Goal: Information Seeking & Learning: Learn about a topic

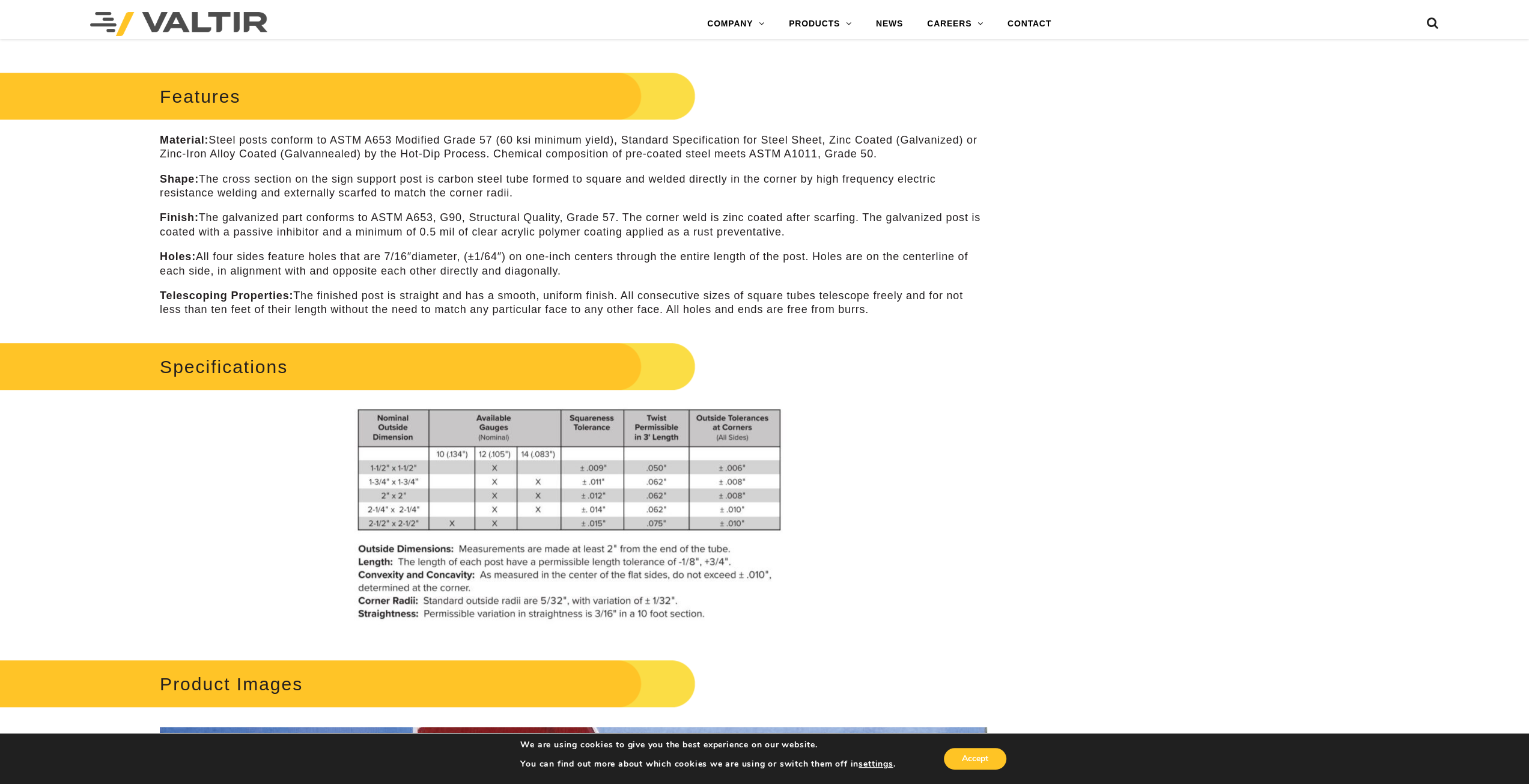
scroll to position [2414, 0]
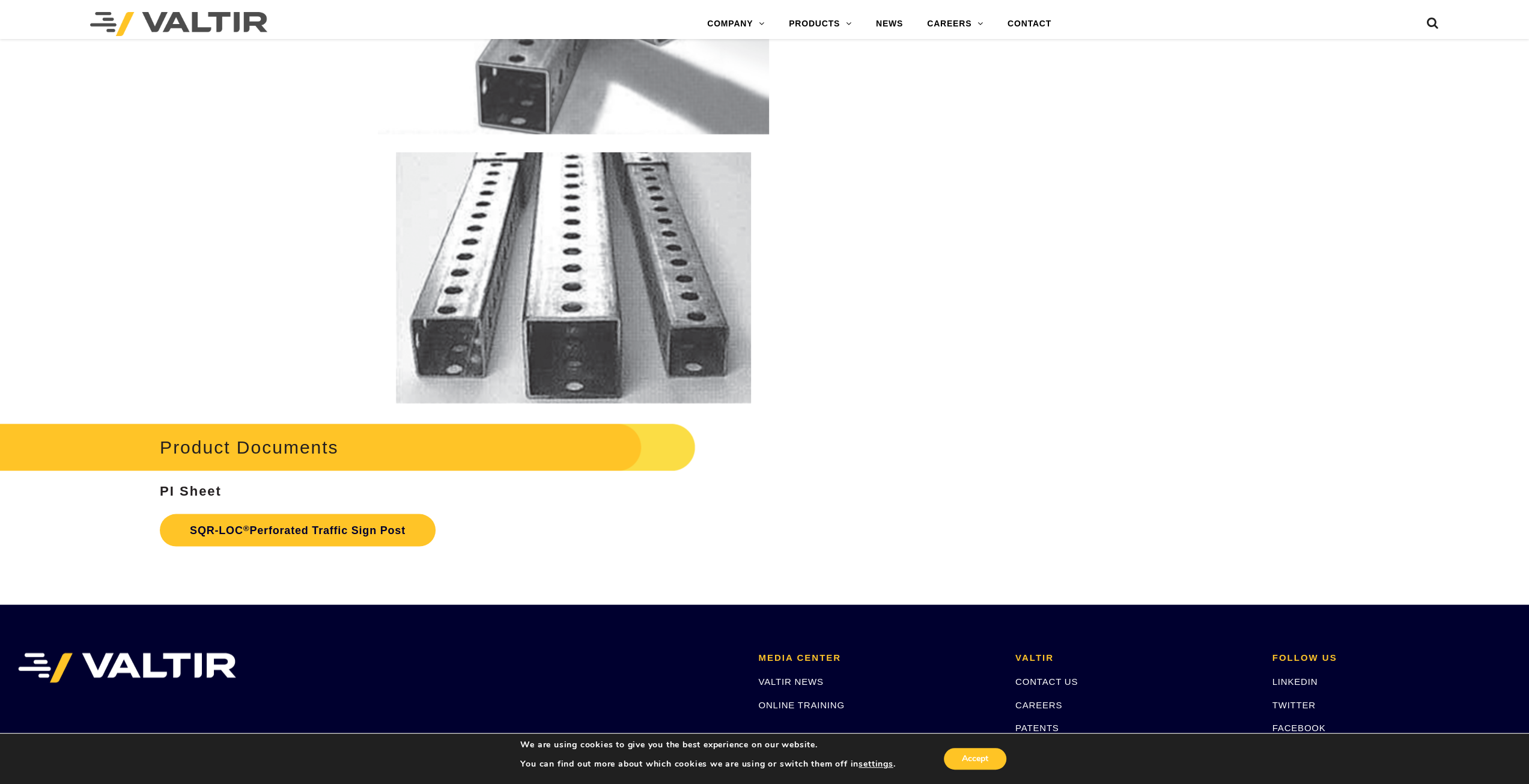
click at [261, 174] on dt at bounding box center [573, 278] width 827 height 251
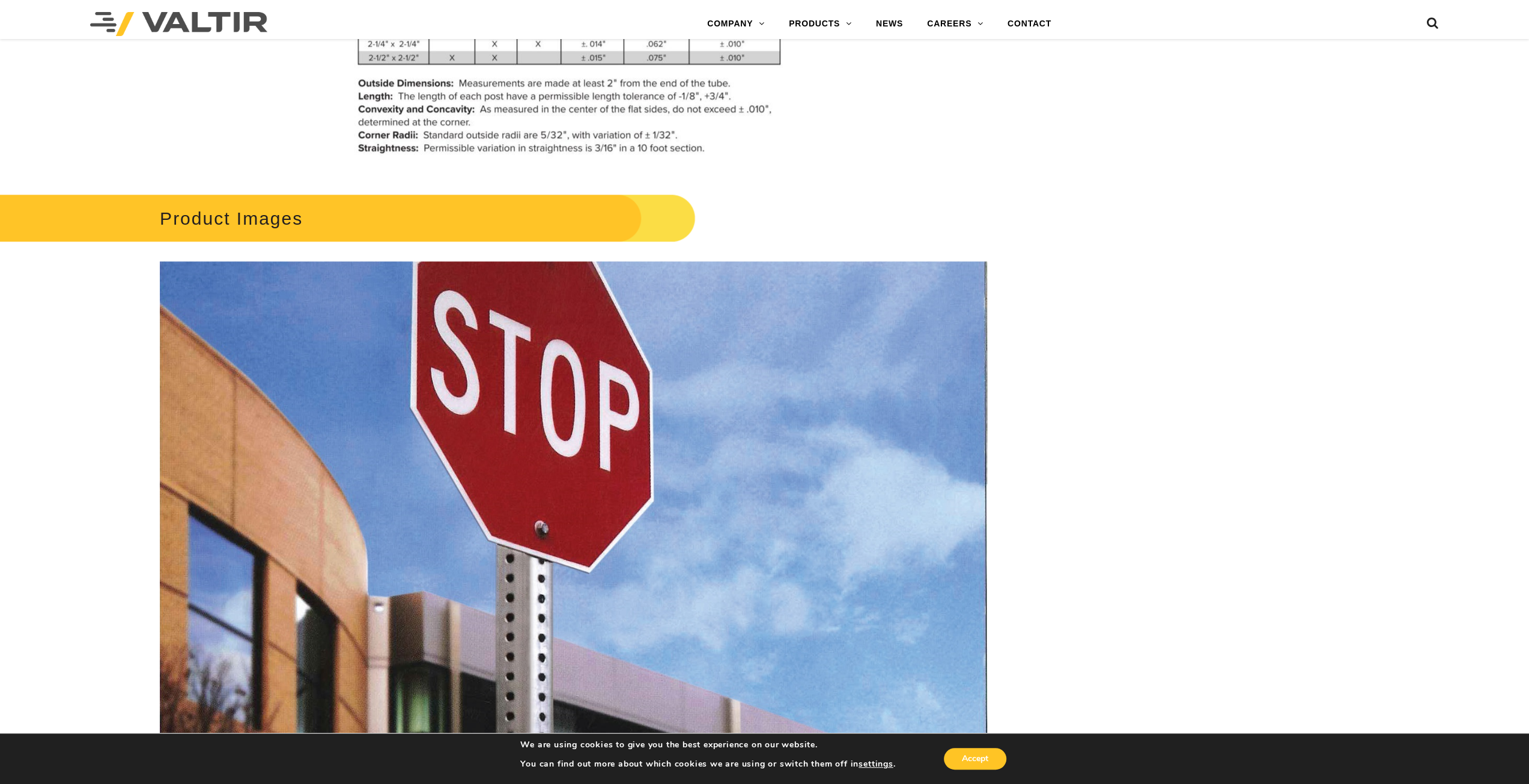
scroll to position [1152, 0]
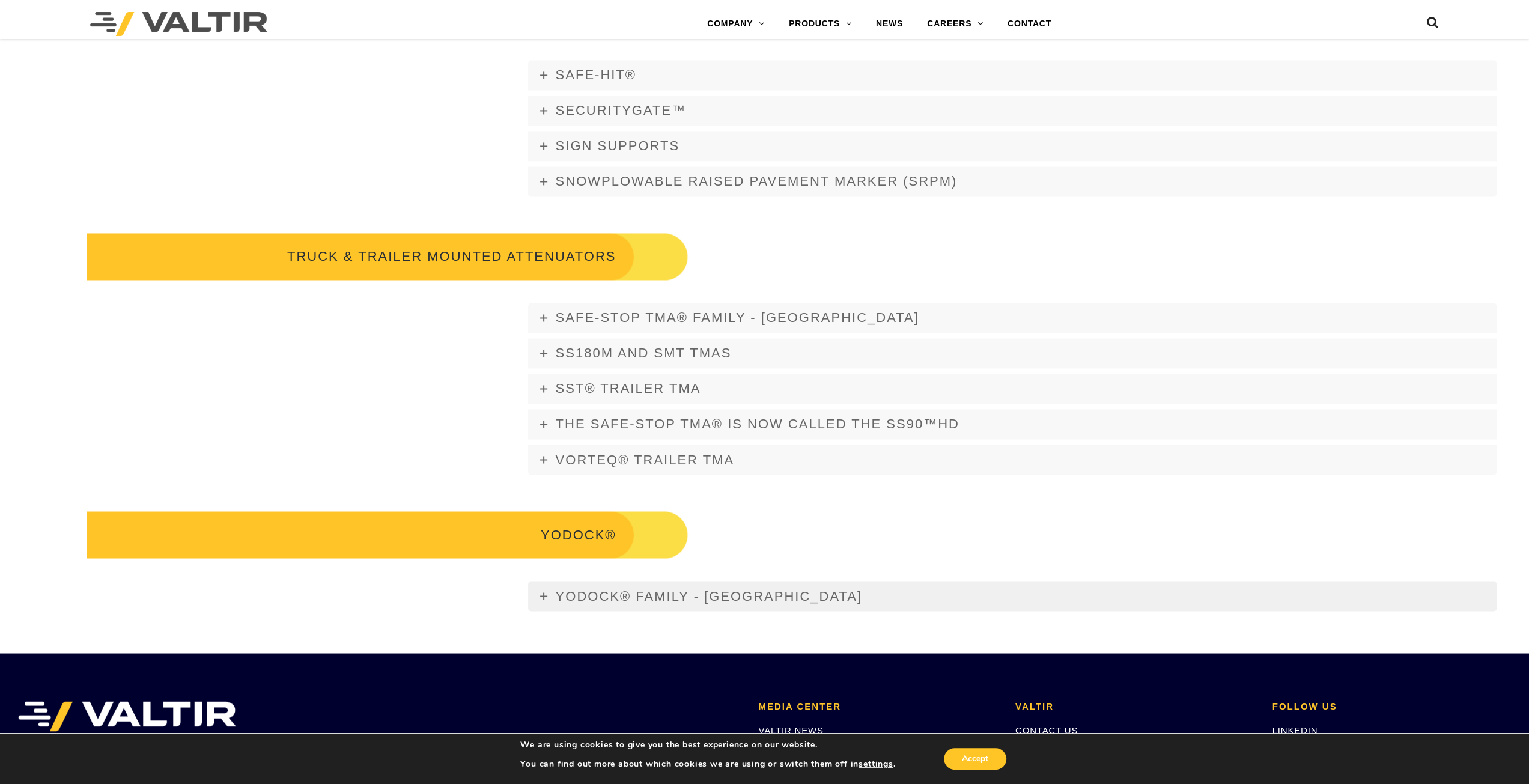
scroll to position [1982, 0]
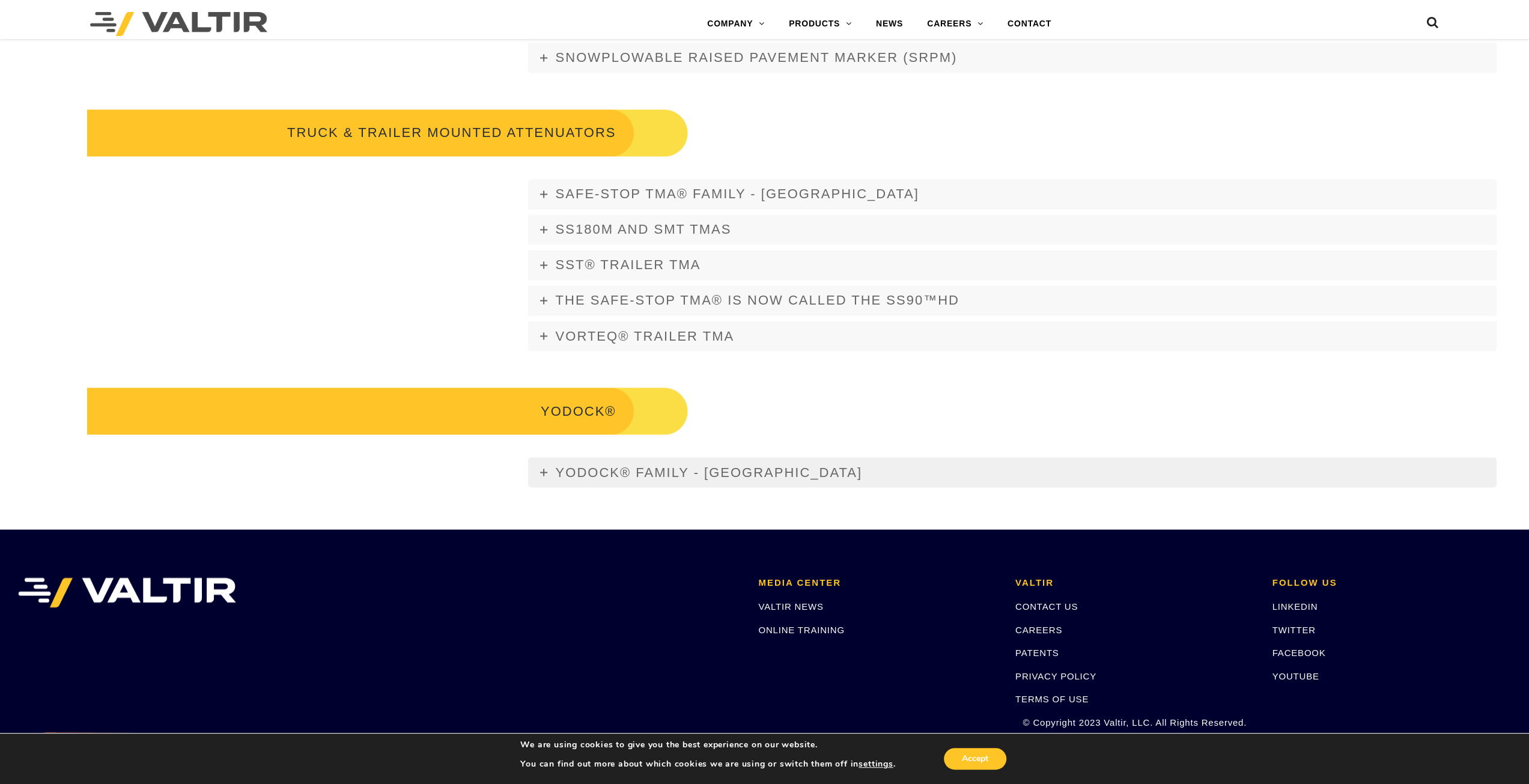
click at [614, 457] on link "YODOCK® FAMILY - [GEOGRAPHIC_DATA]" at bounding box center [1012, 473] width 969 height 30
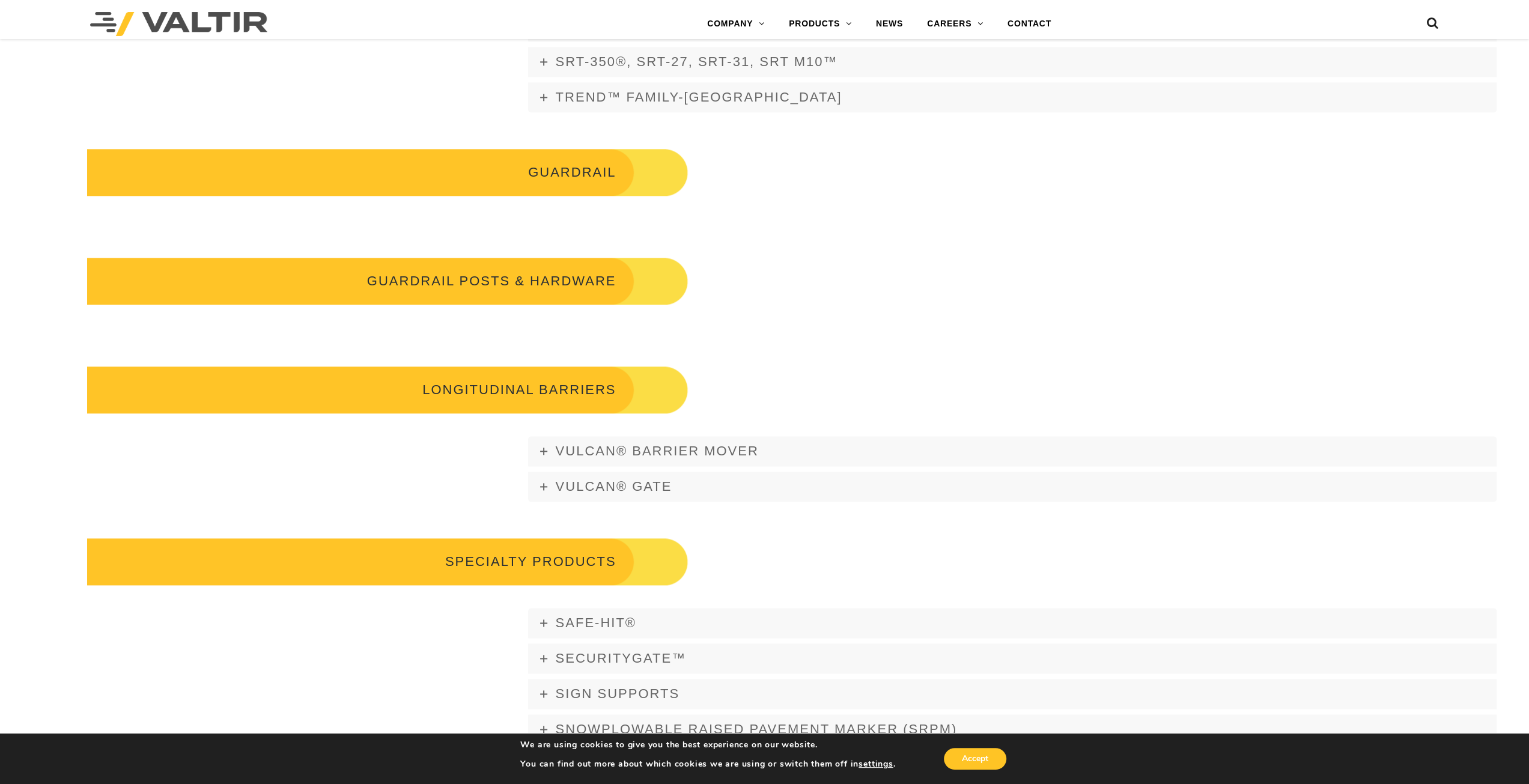
scroll to position [1321, 0]
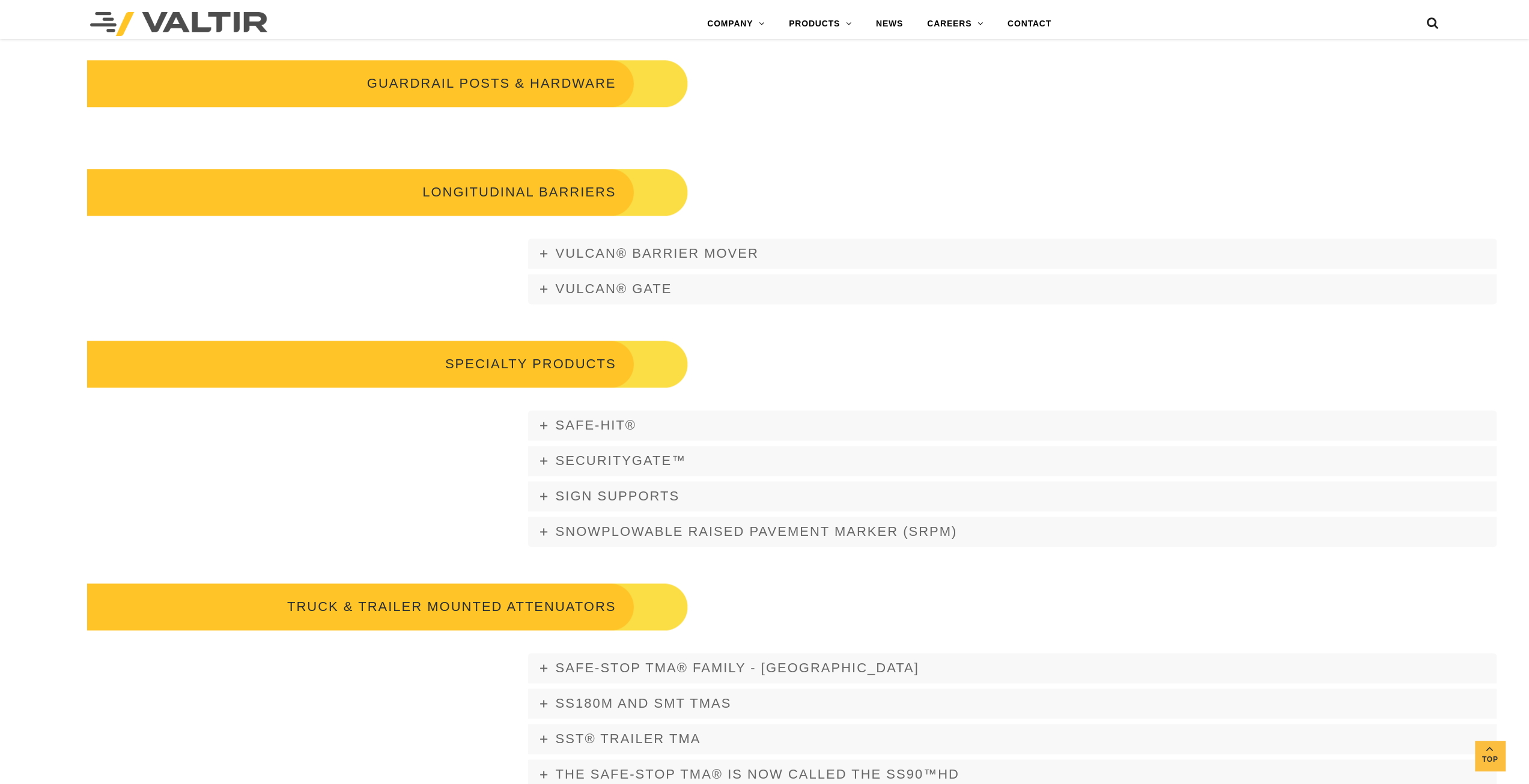
scroll to position [1682, 0]
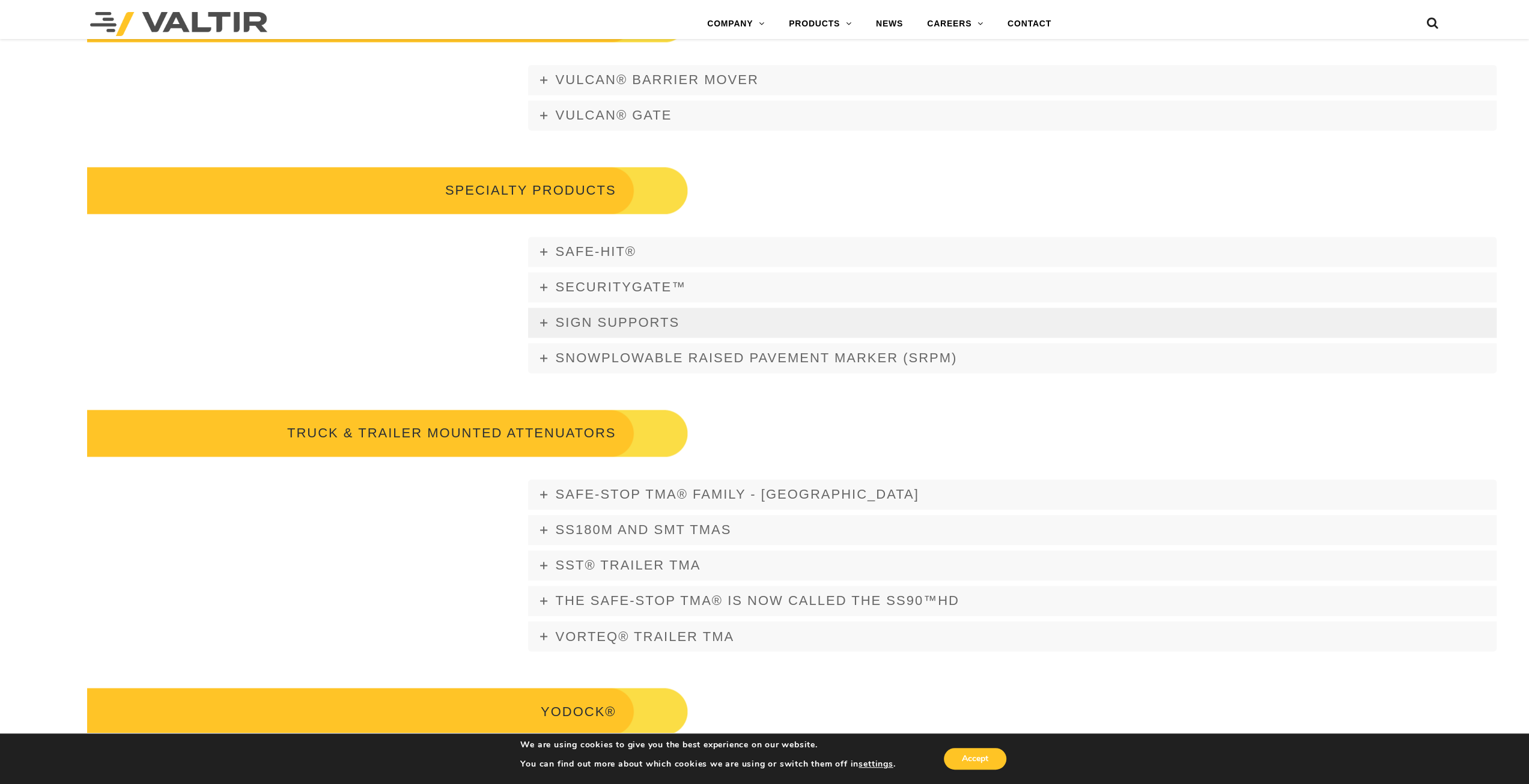
click at [567, 322] on span "SIGN SUPPORTS" at bounding box center [618, 322] width 125 height 15
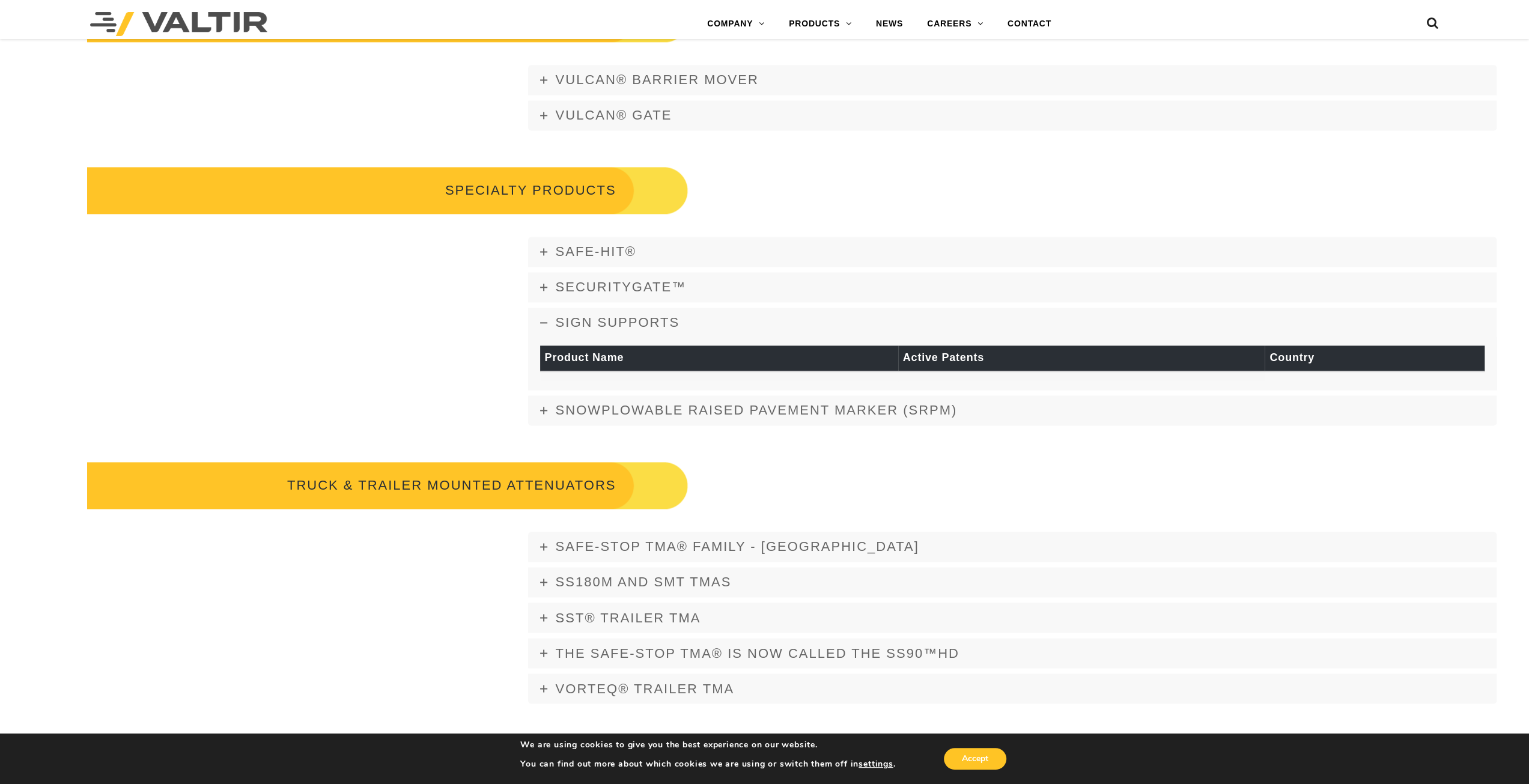
click at [552, 311] on link "SIGN SUPPORTS" at bounding box center [1012, 323] width 969 height 30
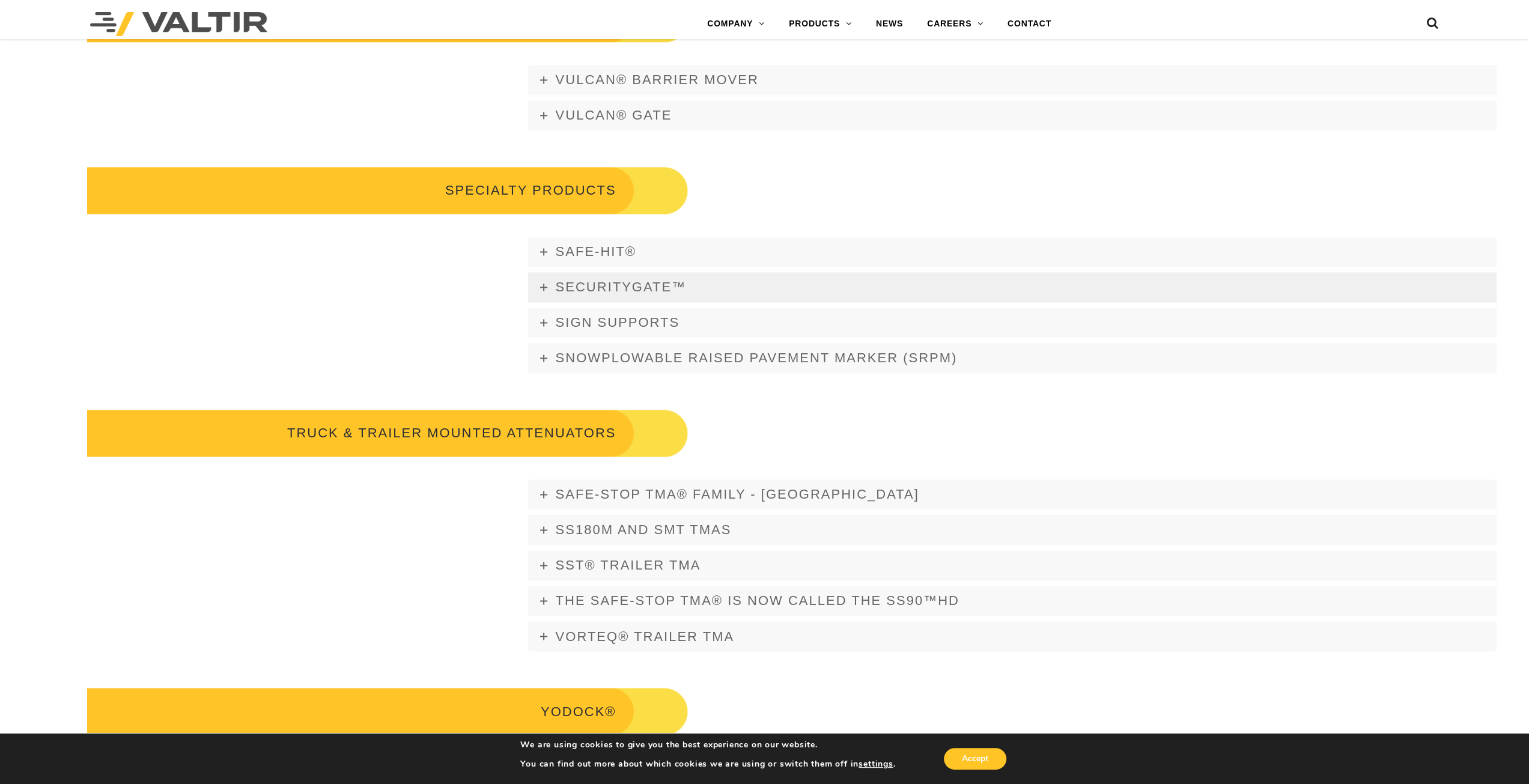
click at [553, 286] on link "SecurityGate™" at bounding box center [1012, 287] width 969 height 30
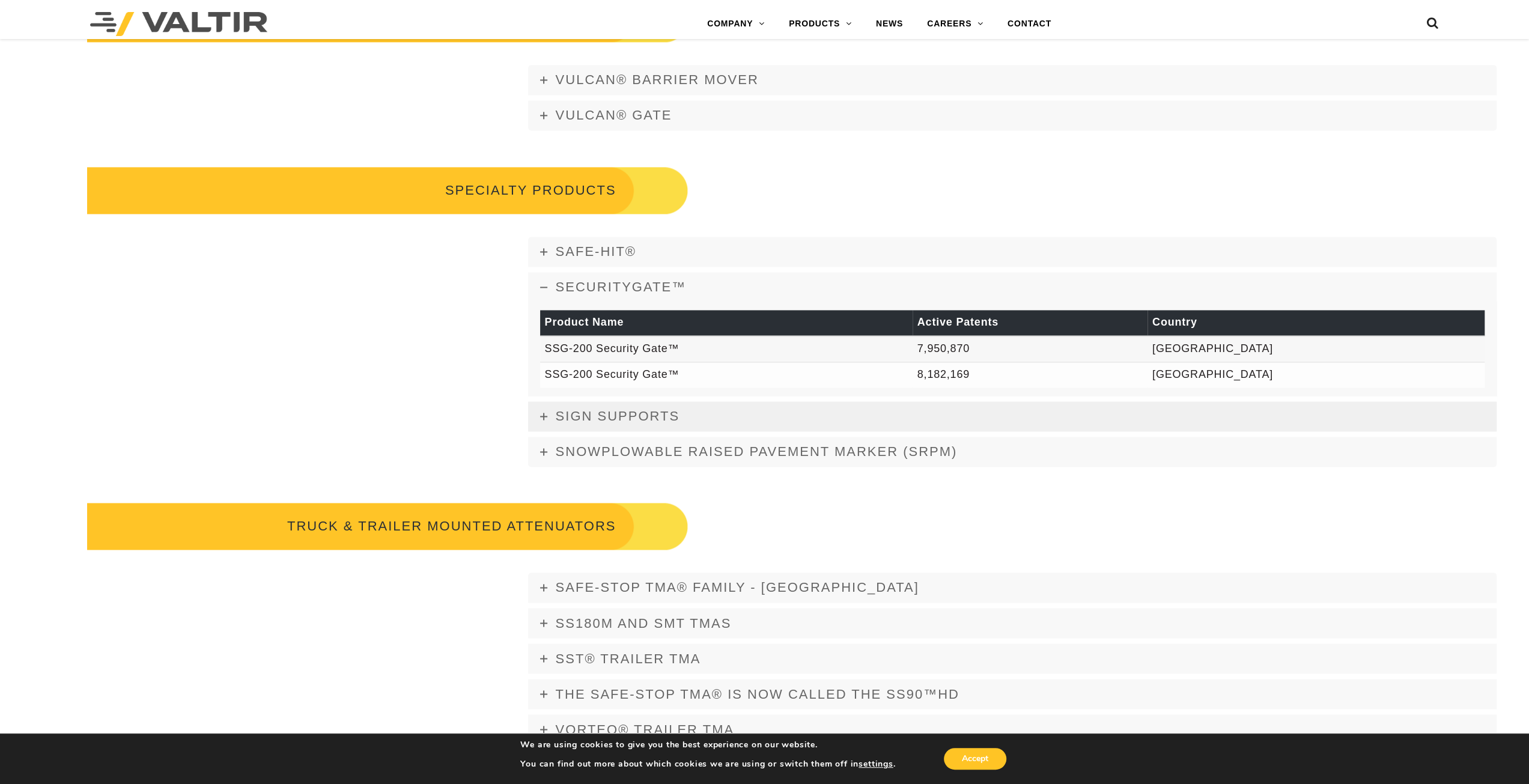
click at [564, 414] on span "SIGN SUPPORTS" at bounding box center [618, 416] width 125 height 15
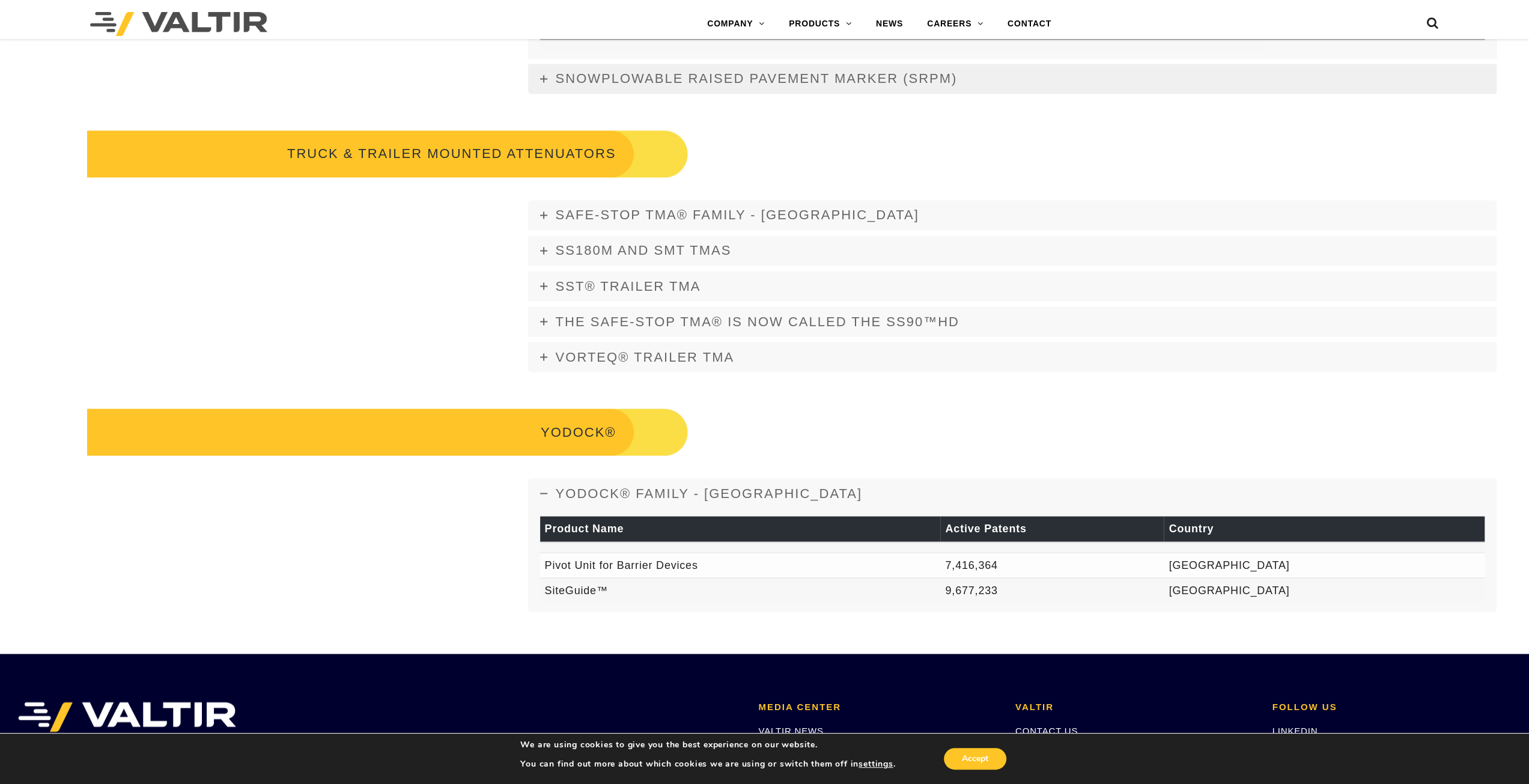
scroll to position [2042, 0]
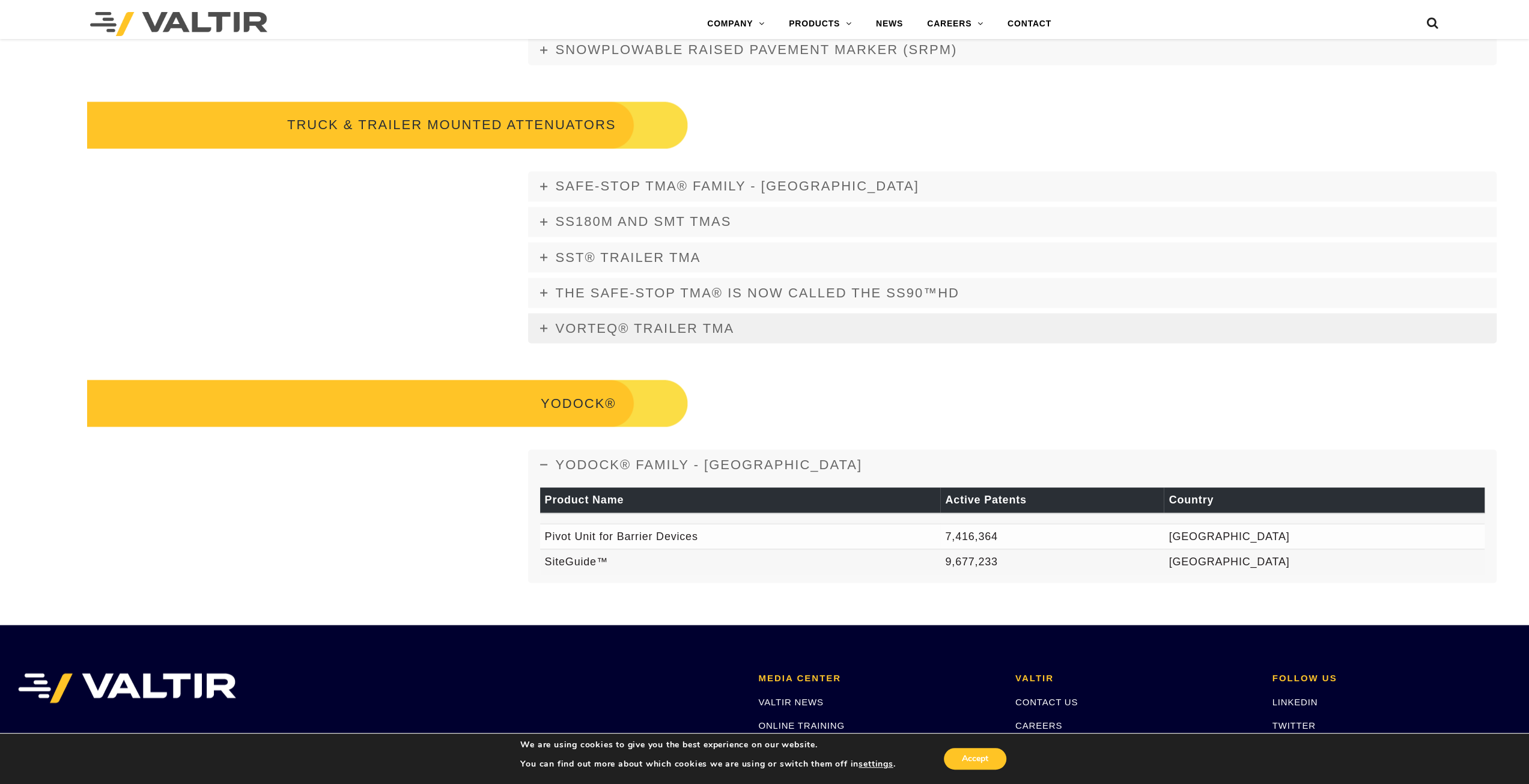
click at [546, 337] on link "Vorteq® Trailer TMA" at bounding box center [1012, 328] width 969 height 30
